Goal: Check status: Check status

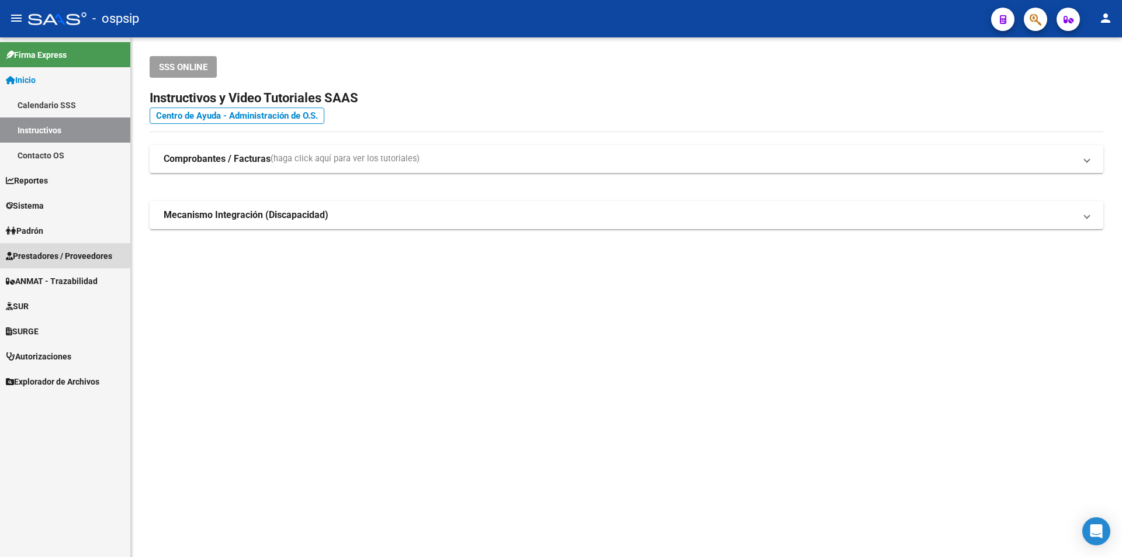
click at [76, 252] on span "Prestadores / Proveedores" at bounding box center [59, 256] width 106 height 13
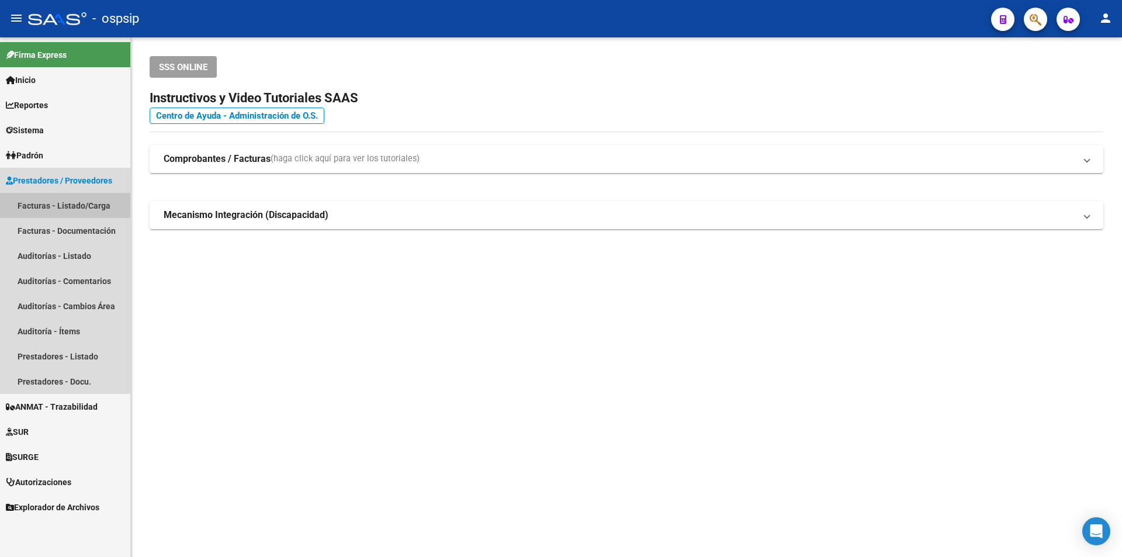
click at [76, 211] on link "Facturas - Listado/Carga" at bounding box center [65, 205] width 130 height 25
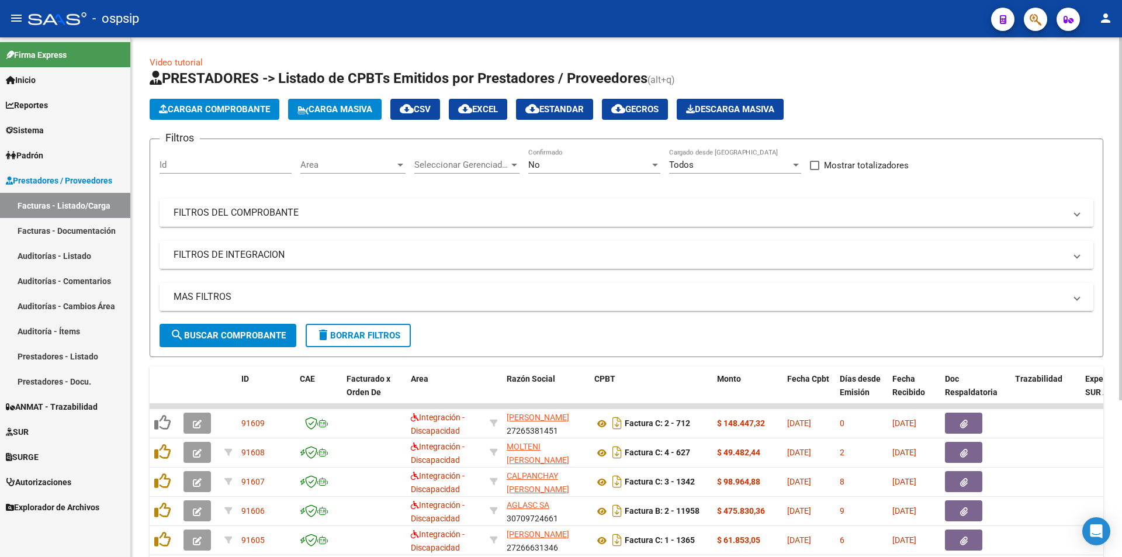
click at [595, 160] on div "No" at bounding box center [589, 165] width 122 height 11
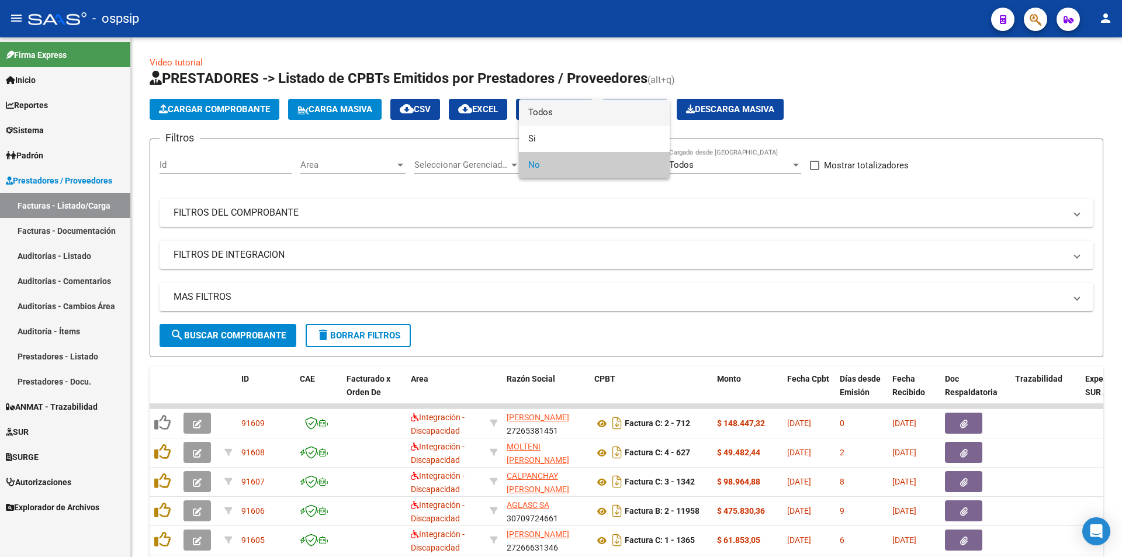
click at [579, 113] on span "Todos" at bounding box center [594, 112] width 132 height 26
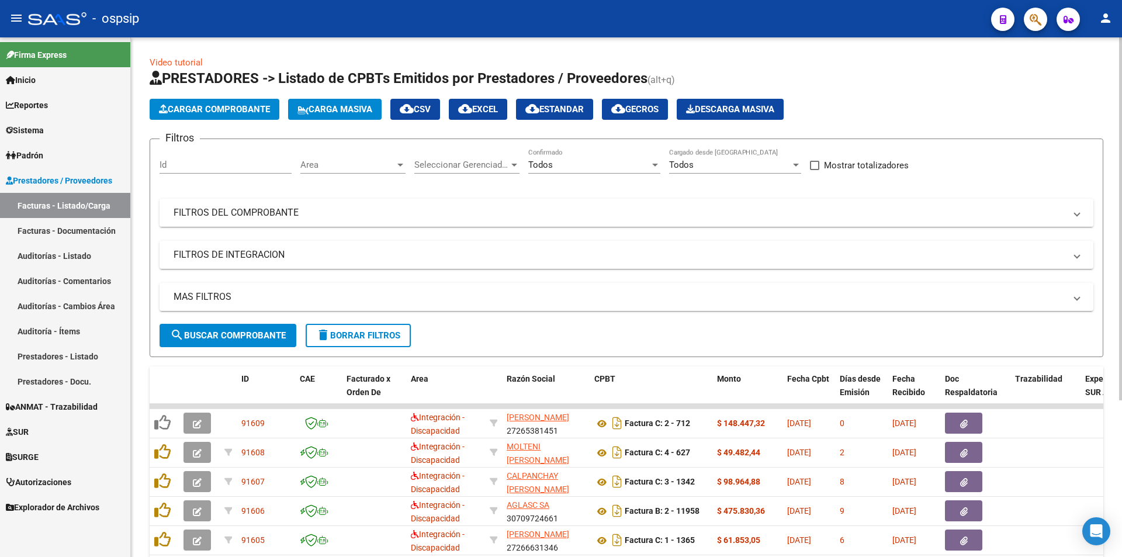
click at [268, 223] on mat-expansion-panel-header "FILTROS DEL COMPROBANTE" at bounding box center [627, 213] width 934 height 28
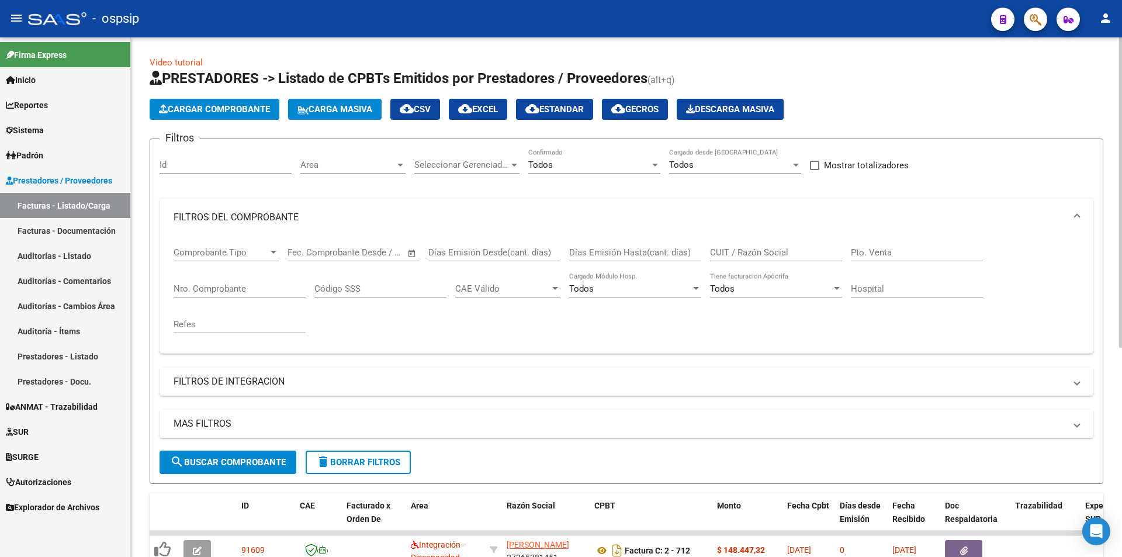
click at [206, 285] on input "Nro. Comprobante" at bounding box center [240, 288] width 132 height 11
type input "5429"
click at [225, 290] on input "Nro. Comprobante" at bounding box center [240, 288] width 132 height 11
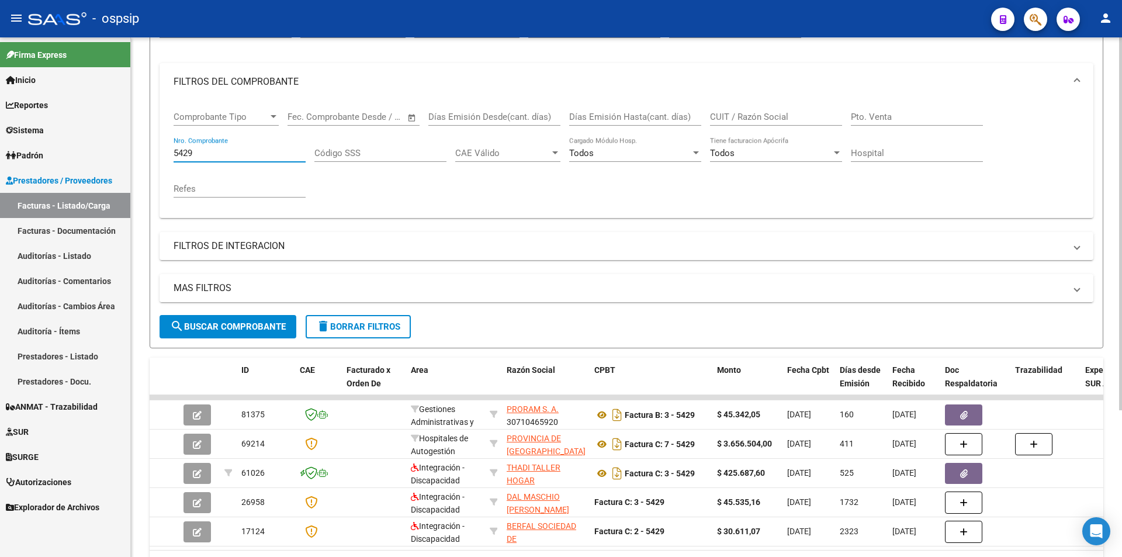
scroll to position [175, 0]
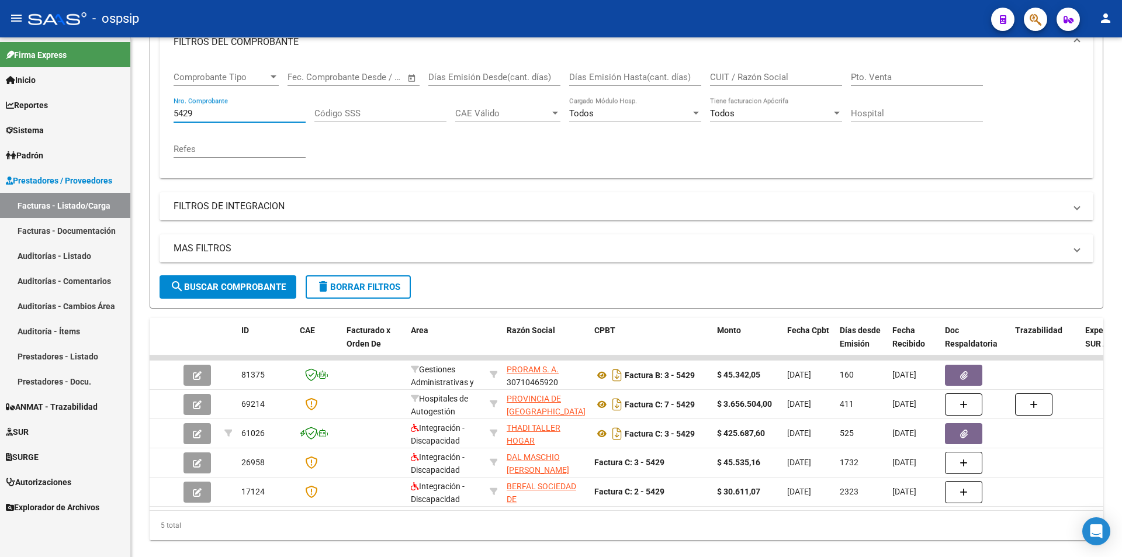
type input "5429"
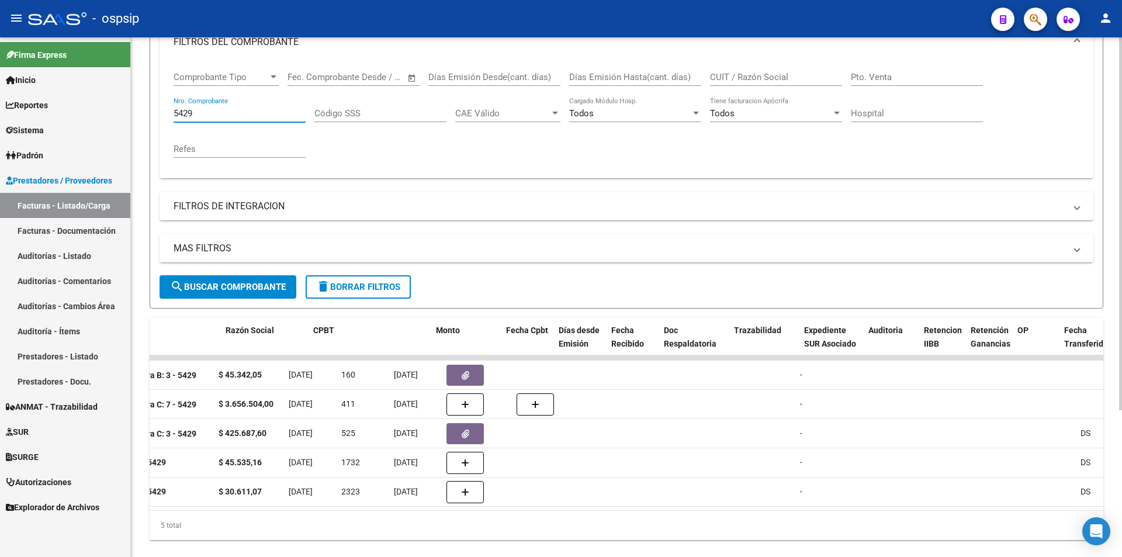
scroll to position [0, 0]
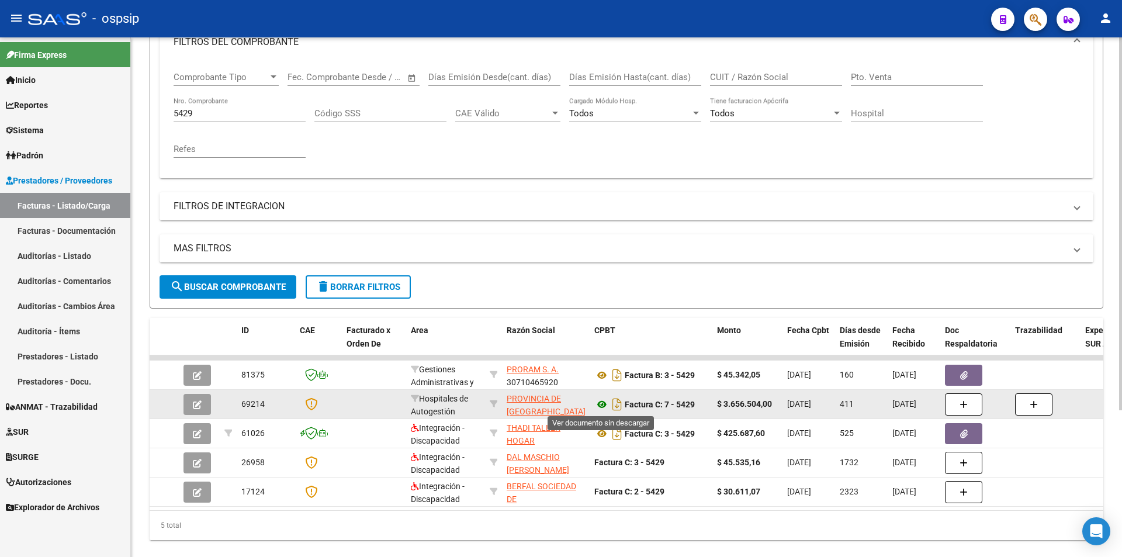
click at [605, 402] on icon at bounding box center [601, 404] width 15 height 14
